Goal: Entertainment & Leisure: Consume media (video, audio)

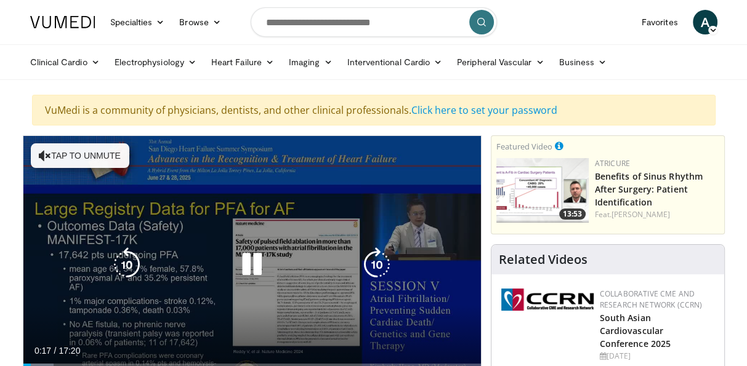
click at [100, 151] on button "Tap to unmute" at bounding box center [80, 155] width 98 height 25
click at [100, 151] on div "10 seconds Tap to unmute" at bounding box center [251, 264] width 457 height 257
click at [247, 261] on icon "Video Player" at bounding box center [252, 264] width 34 height 34
click at [0, 0] on icon "Video Player" at bounding box center [0, 0] width 0 height 0
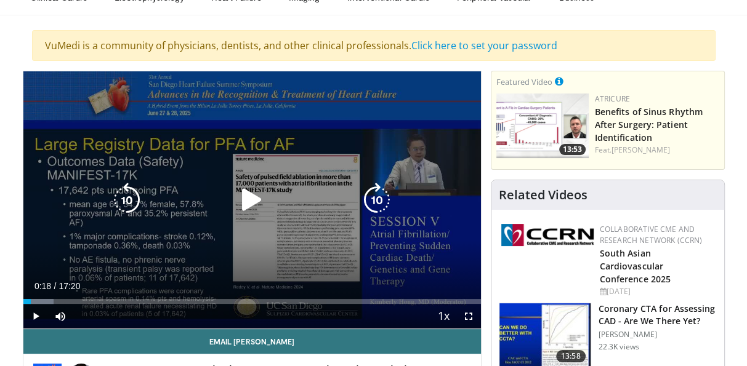
click at [247, 195] on icon "Video Player" at bounding box center [252, 200] width 34 height 34
